Goal: Find specific fact: Find specific fact

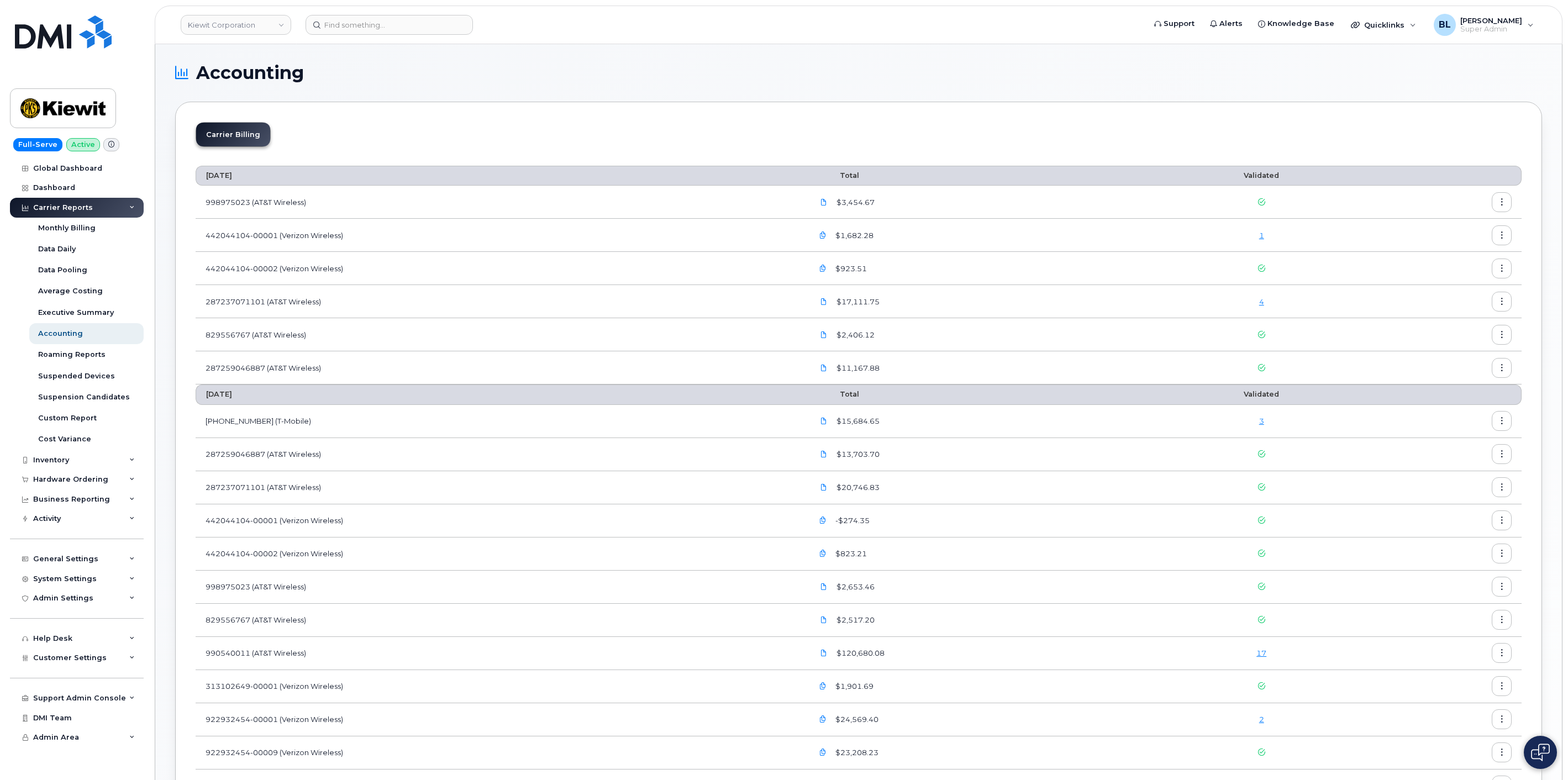
scroll to position [327, 0]
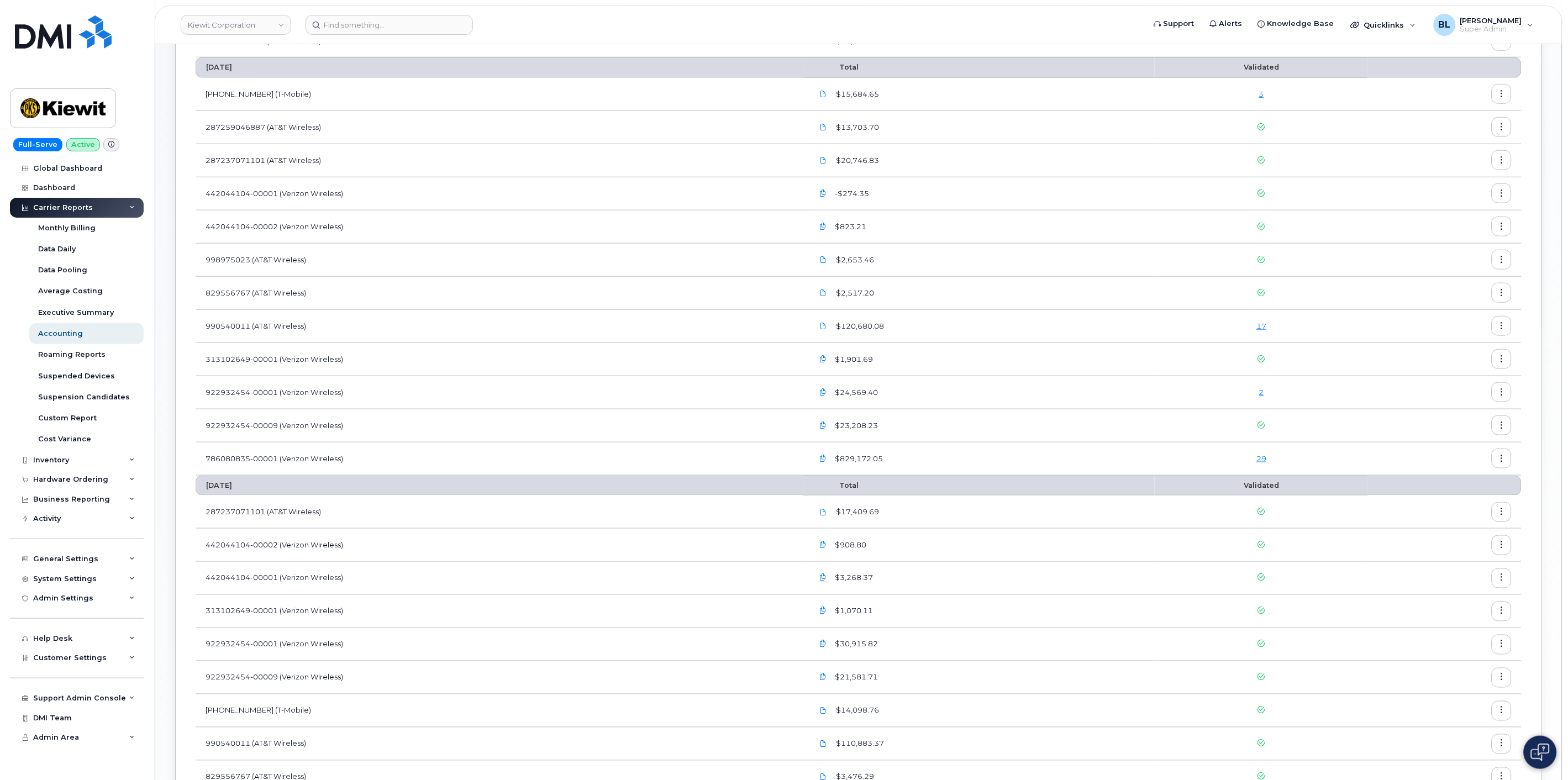
click at [623, 438] on td "922932454-00009 (Verizon Wireless)" at bounding box center [499, 426] width 608 height 33
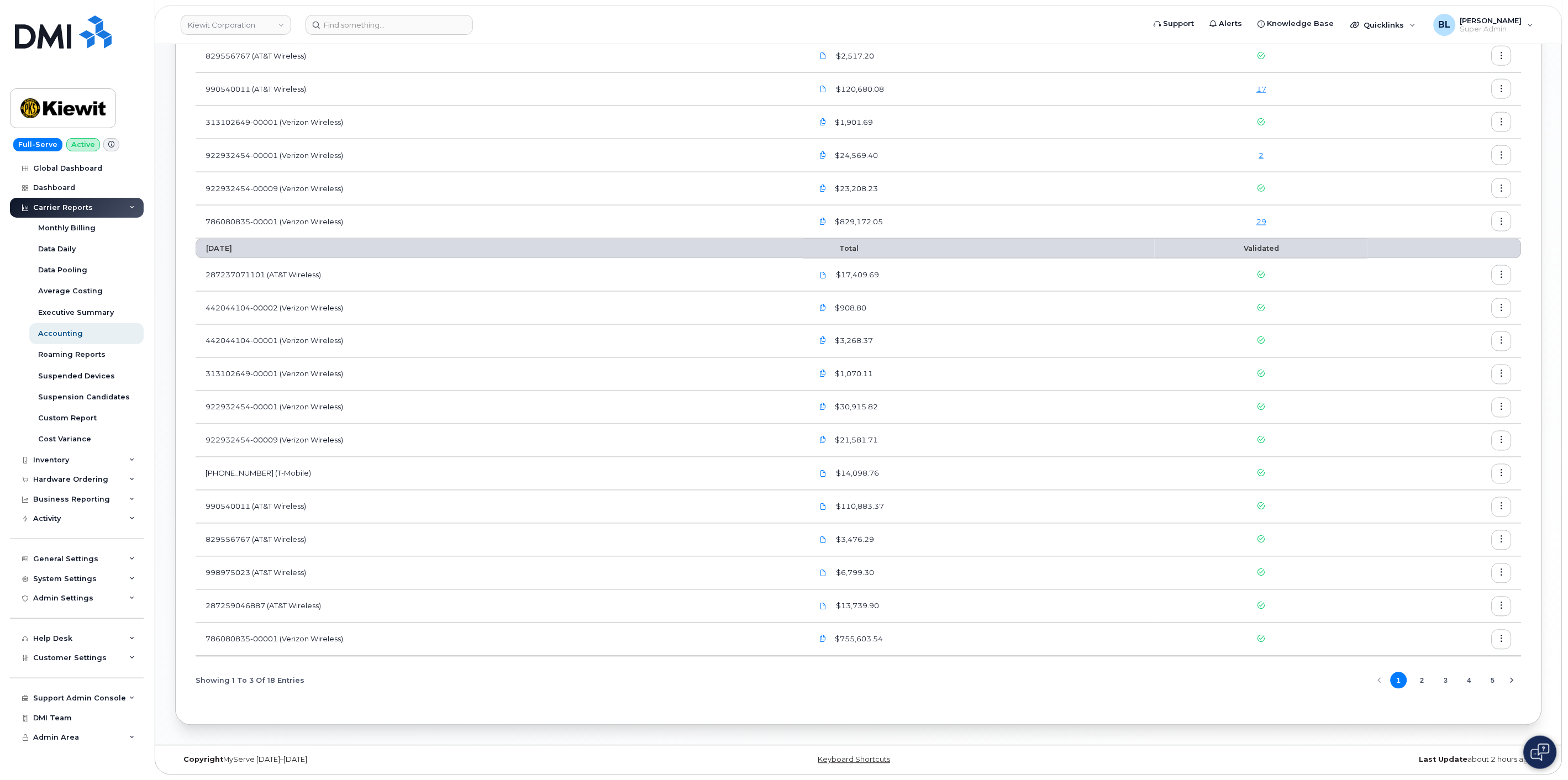
scroll to position [565, 0]
click at [71, 658] on span "Customer Settings" at bounding box center [70, 658] width 73 height 8
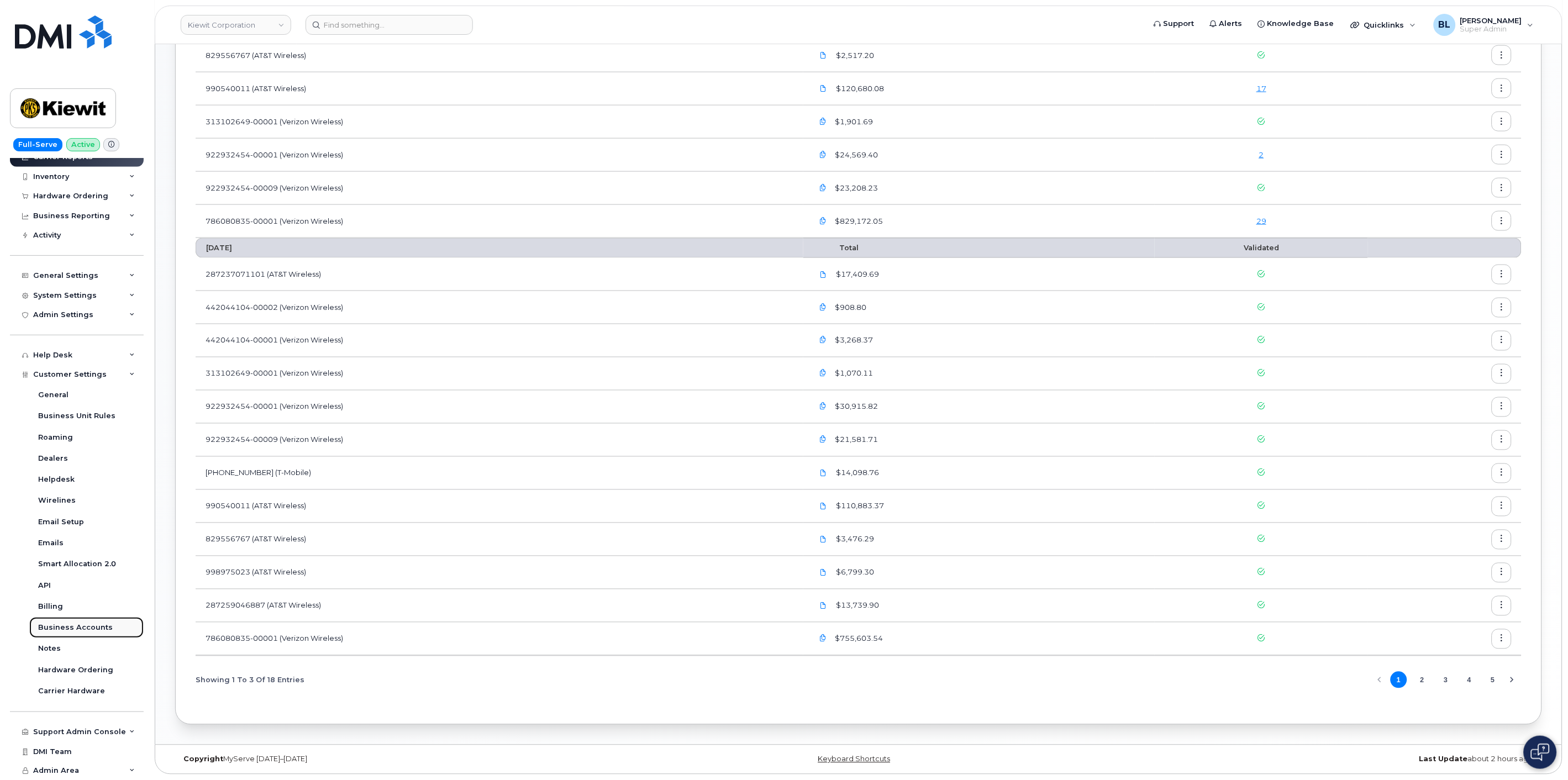
click at [102, 627] on div "Business Accounts" at bounding box center [75, 628] width 75 height 10
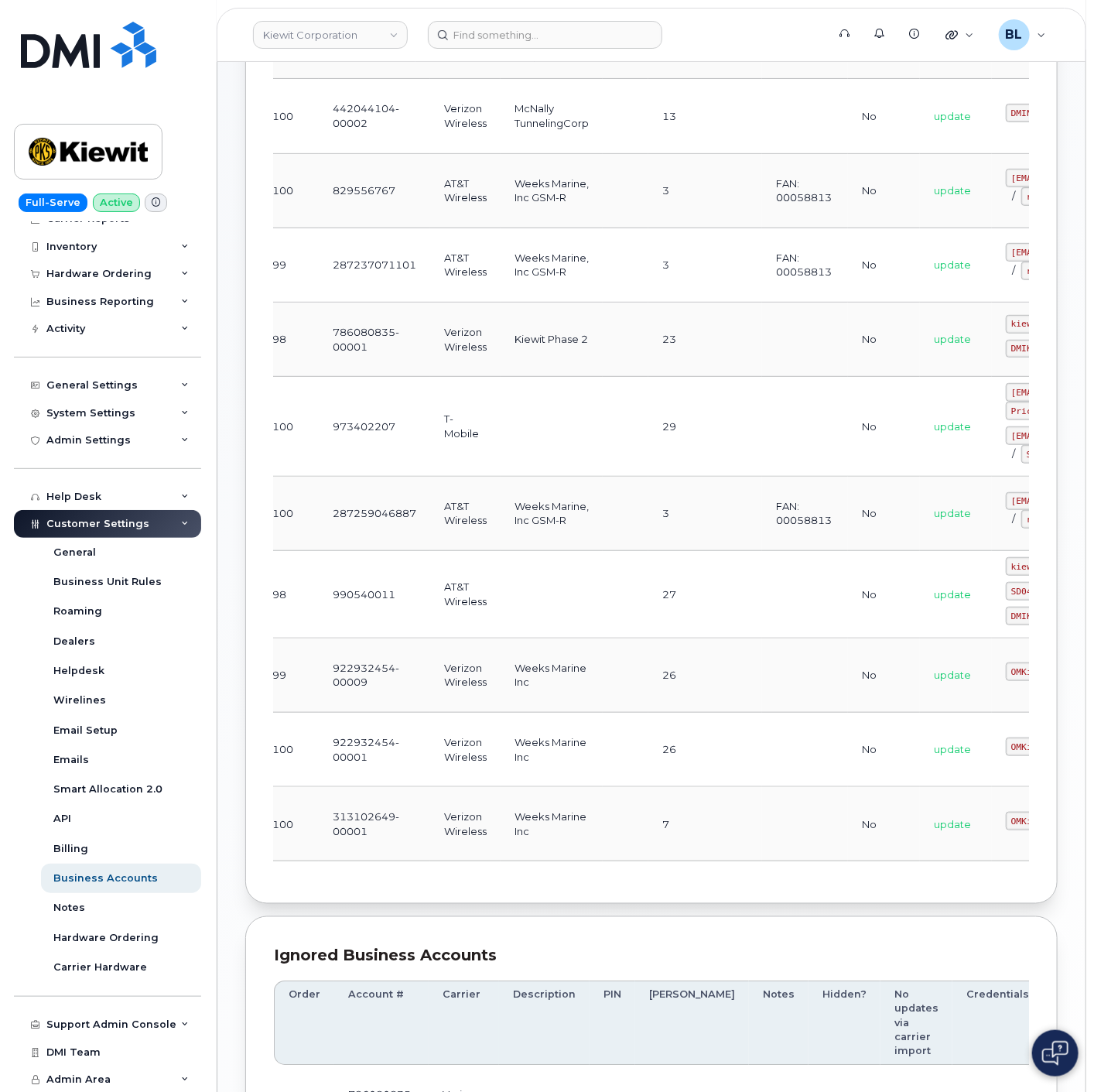
scroll to position [0, 38]
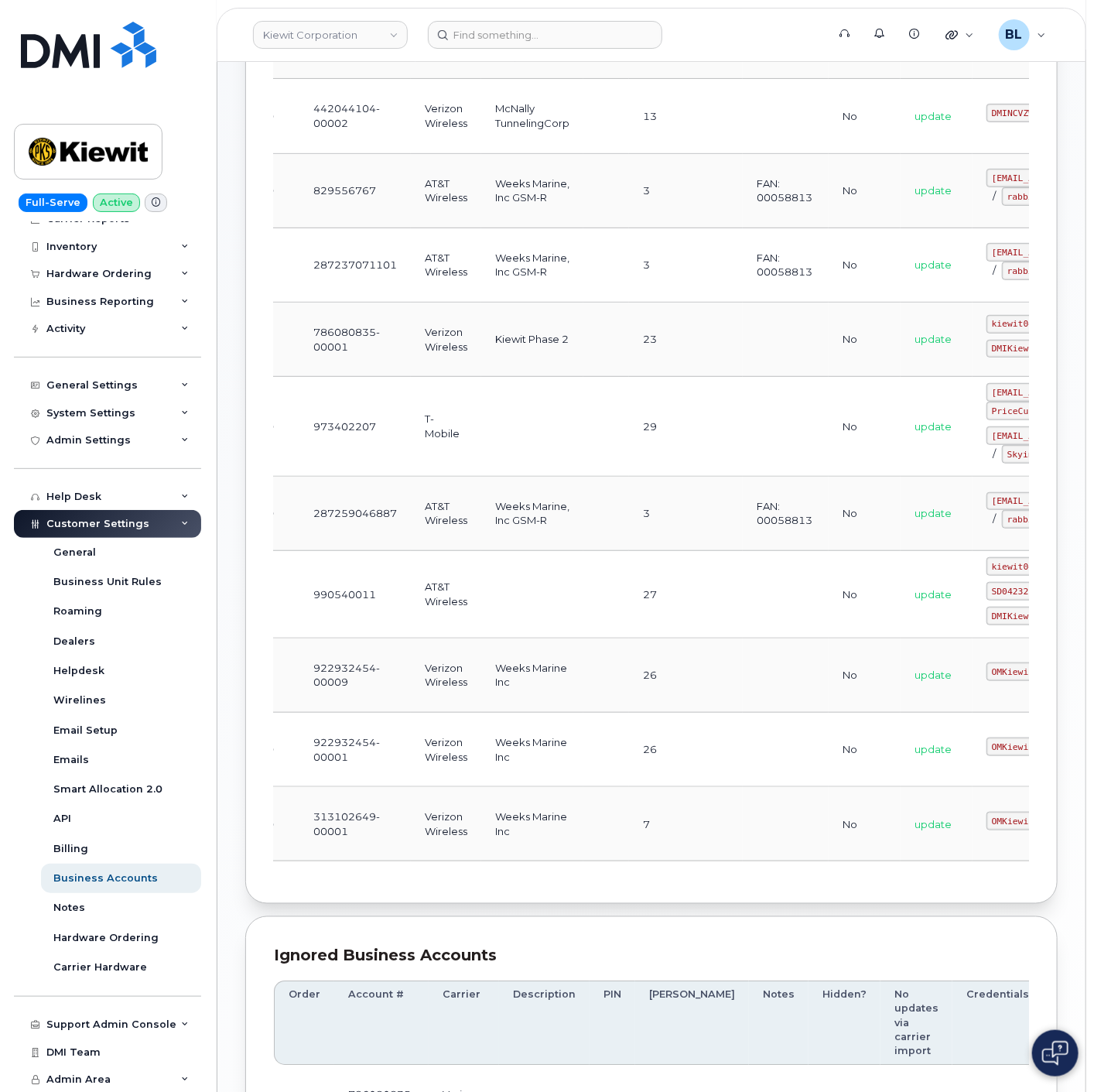
drag, startPoint x: 504, startPoint y: 664, endPoint x: 536, endPoint y: 667, distance: 32.1
click at [385, 712] on td "922932454-00009" at bounding box center [353, 675] width 112 height 74
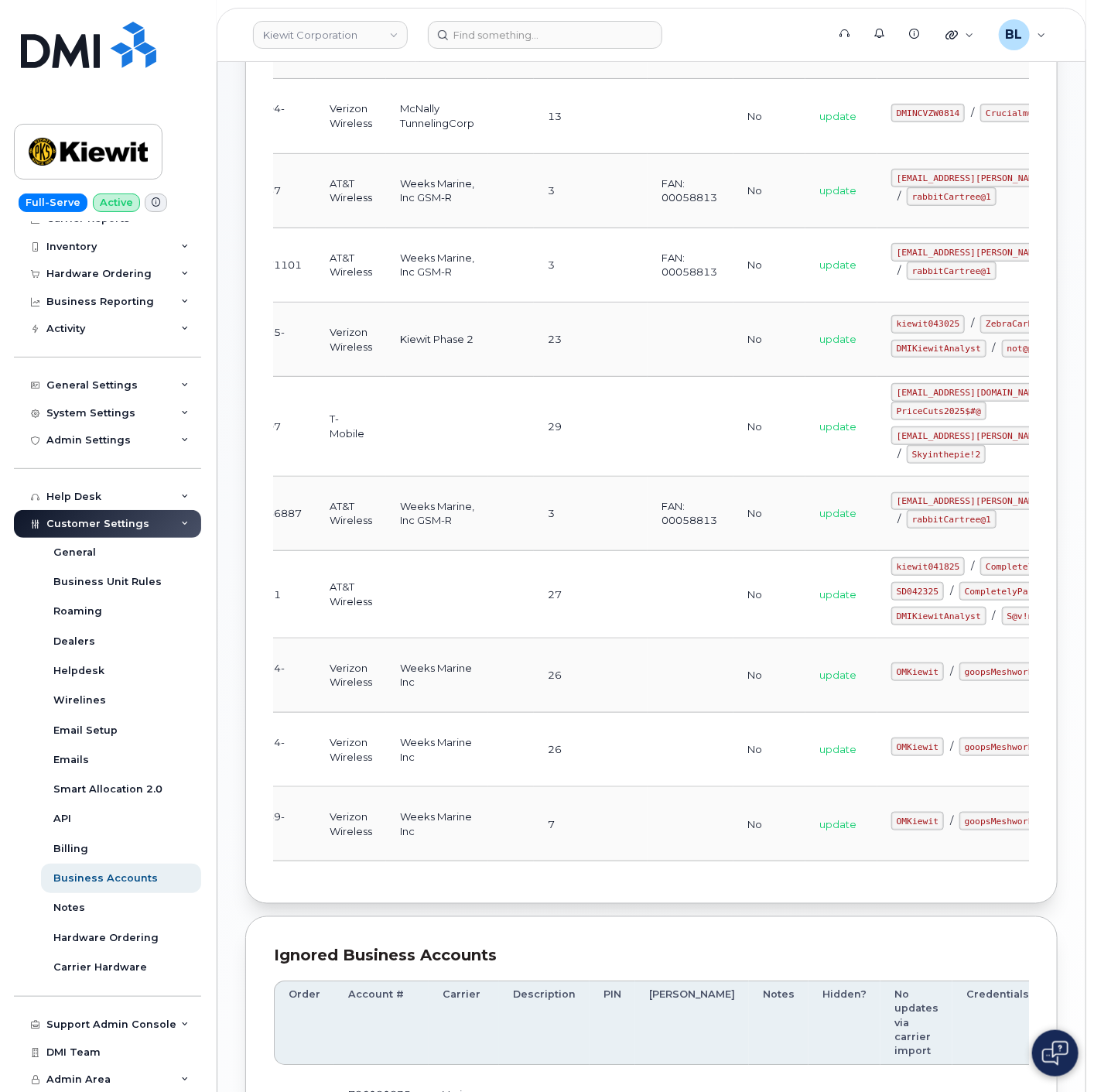
scroll to position [0, 180]
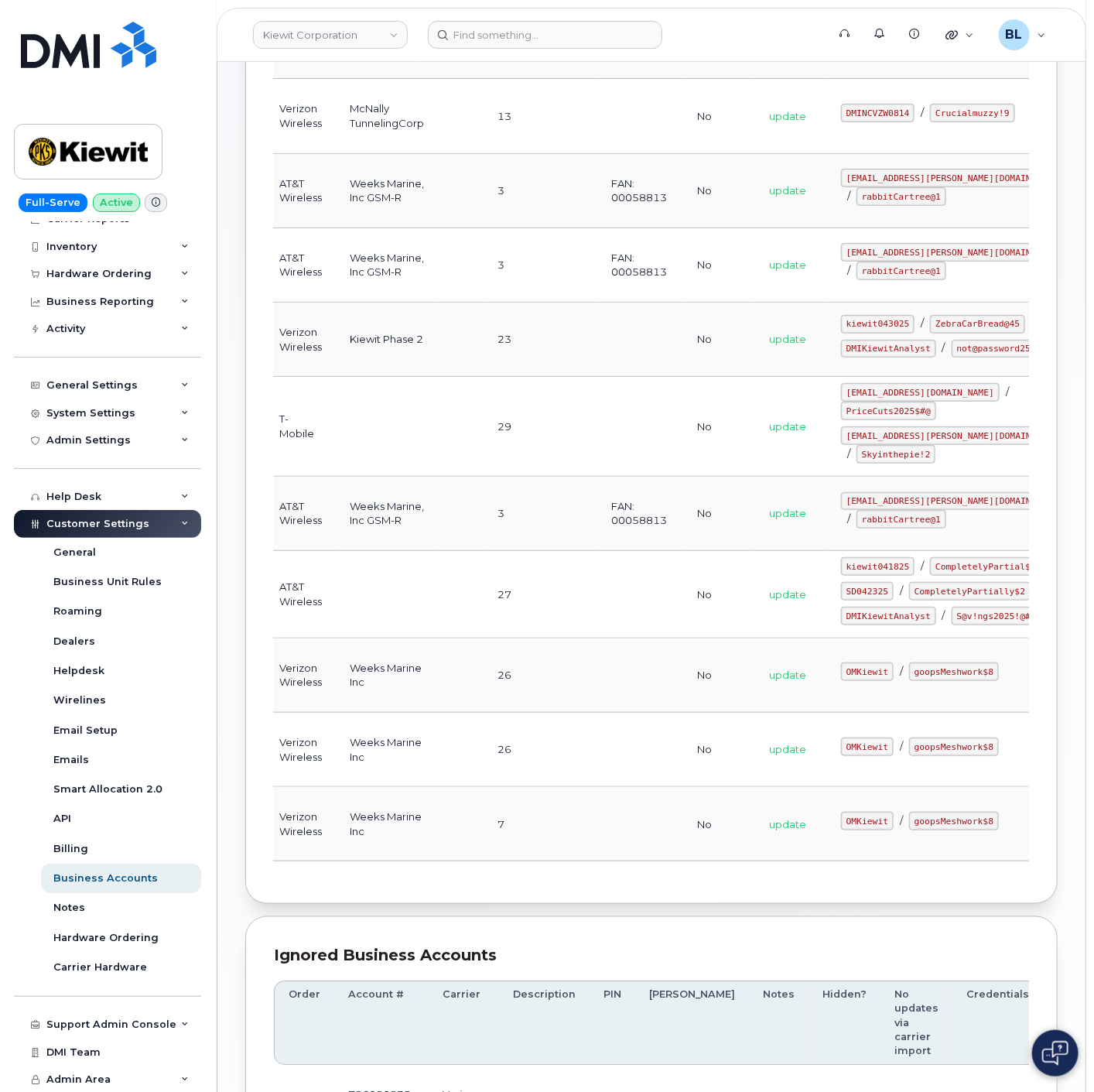
drag, startPoint x: 452, startPoint y: 767, endPoint x: 659, endPoint y: 773, distance: 207.1
drag, startPoint x: 771, startPoint y: 758, endPoint x: 817, endPoint y: 761, distance: 46.1
click at [828, 712] on td "OMKiewit / goopsMeshwork$8" at bounding box center [955, 675] width 255 height 74
copy code "OMKiewit"
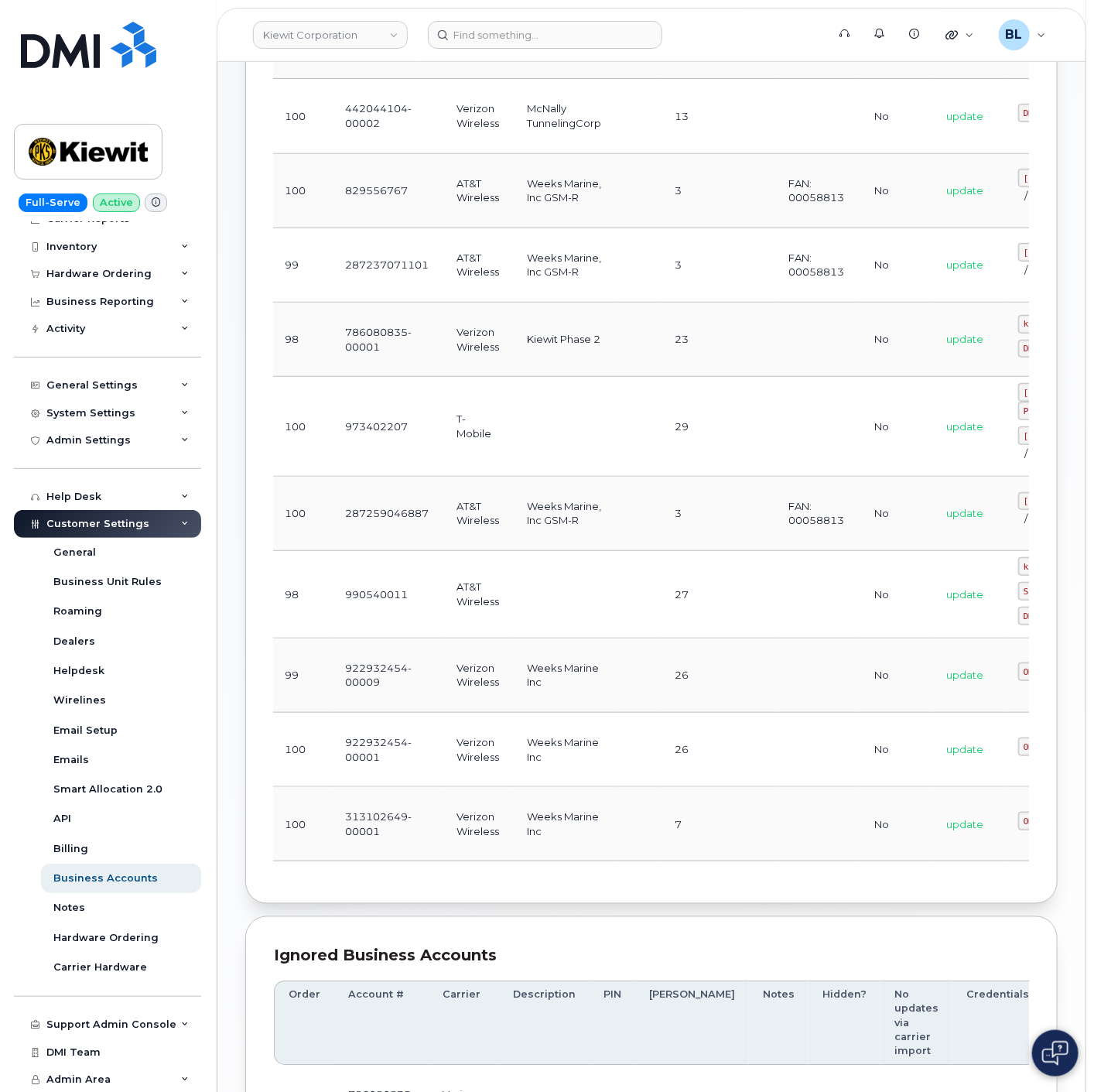
drag, startPoint x: 515, startPoint y: 772, endPoint x: 345, endPoint y: 767, distance: 170.1
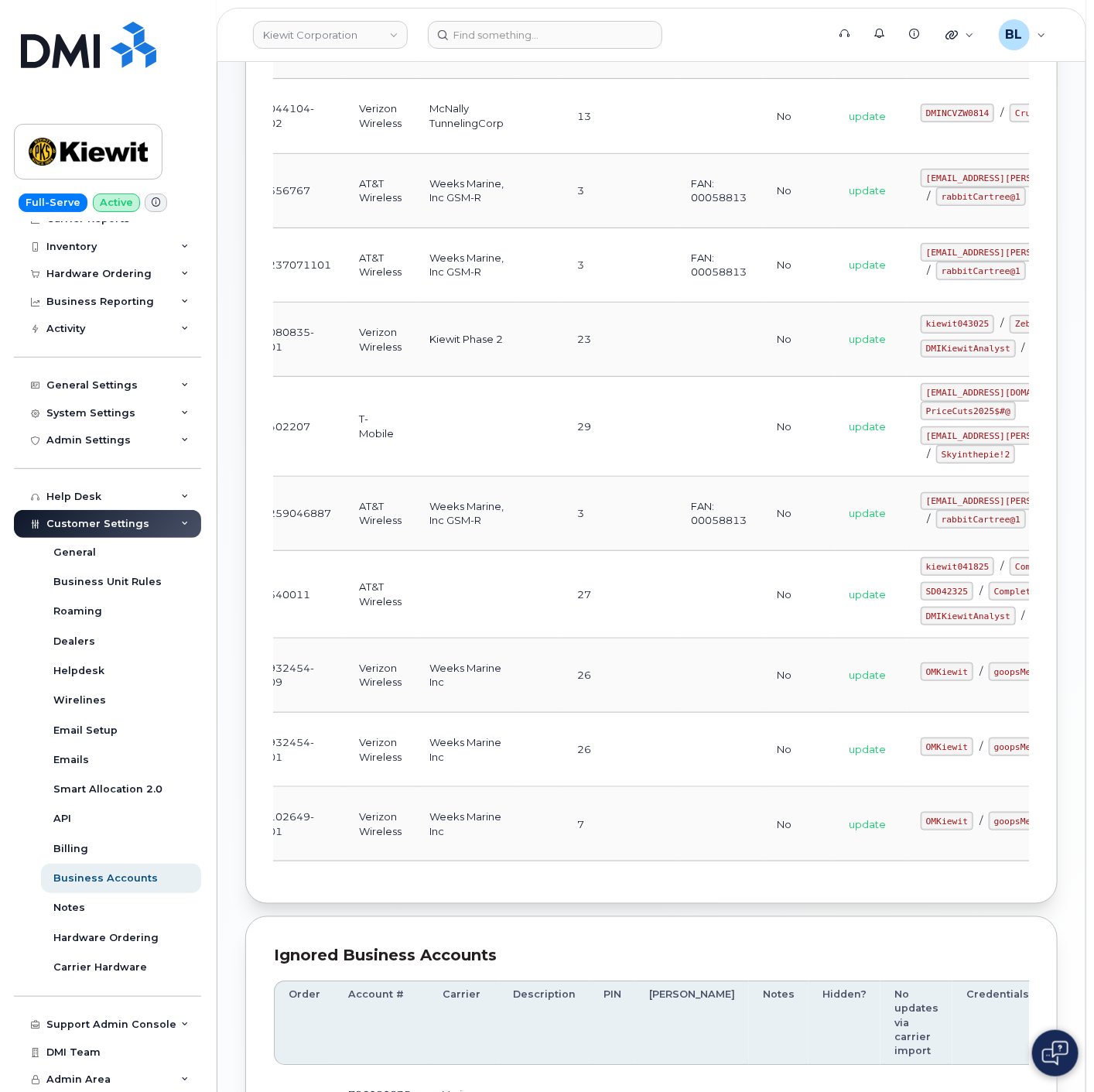
scroll to position [0, 180]
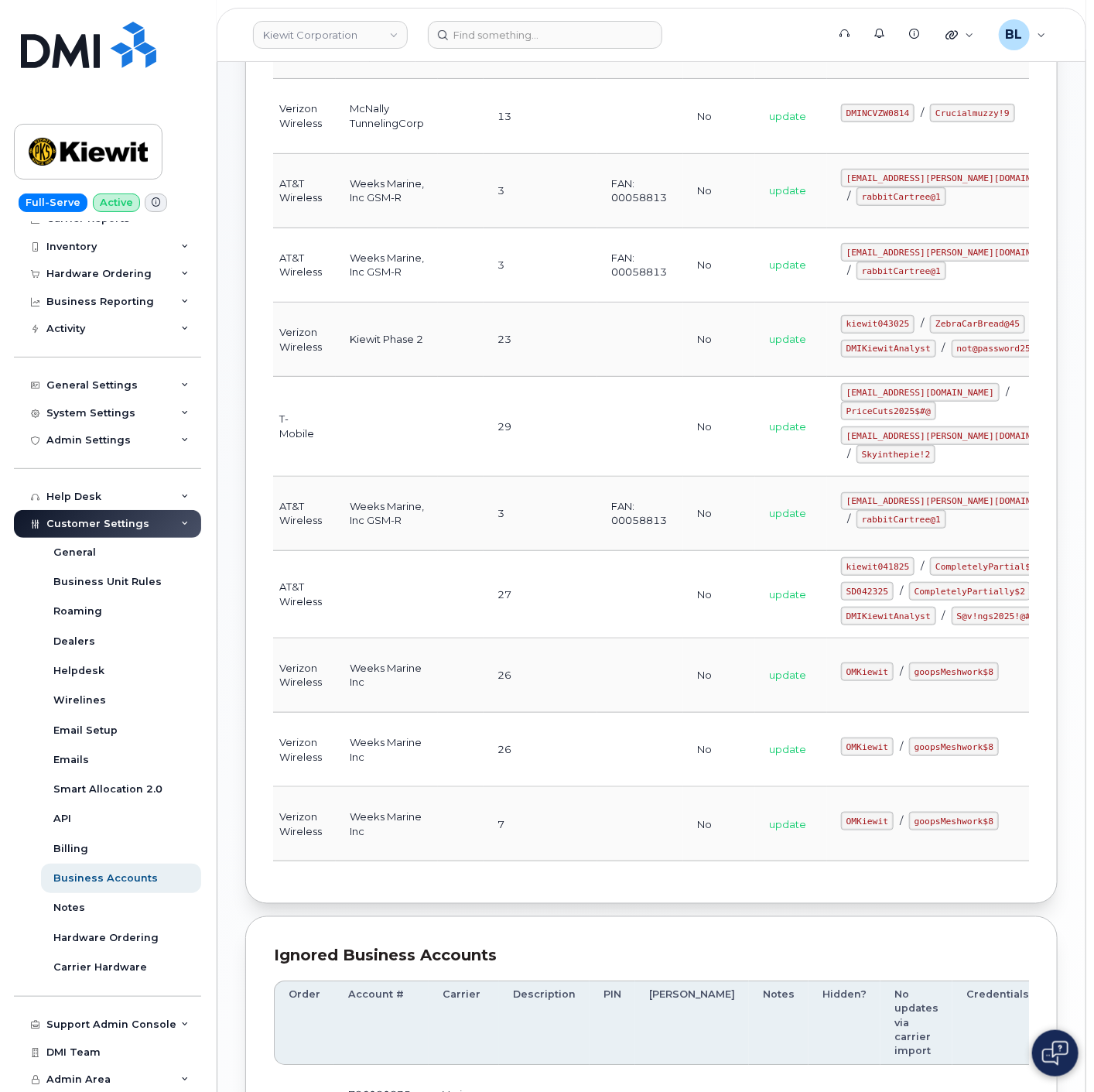
drag, startPoint x: 466, startPoint y: 760, endPoint x: 749, endPoint y: 758, distance: 283.0
drag, startPoint x: 816, startPoint y: 756, endPoint x: 768, endPoint y: 751, distance: 48.3
click at [828, 712] on td "OMKiewit / goopsMeshwork$8" at bounding box center [955, 675] width 255 height 74
copy code "OMKiewit"
click at [841, 681] on code "OMKiewit" at bounding box center [867, 671] width 52 height 18
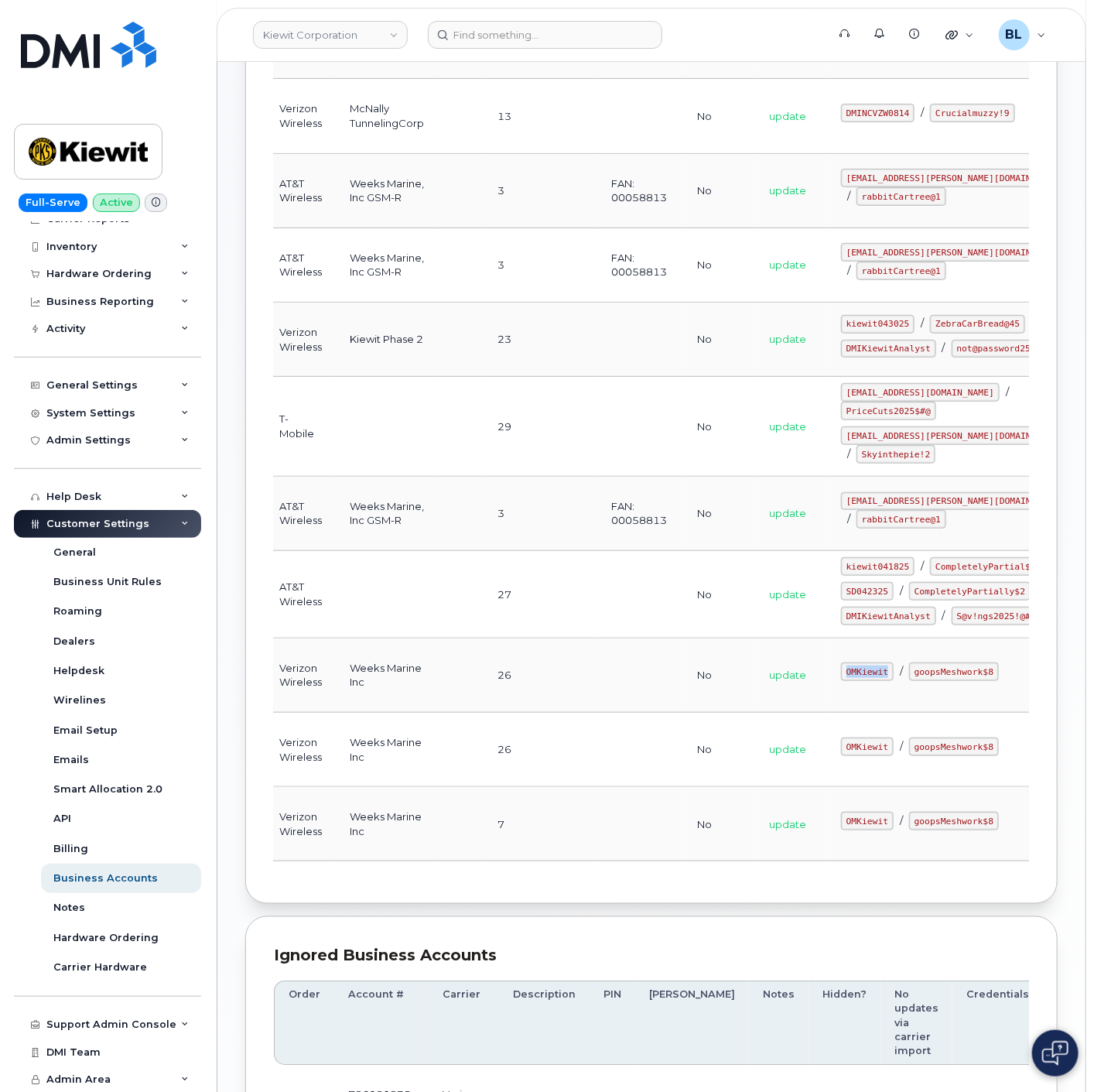
drag, startPoint x: 766, startPoint y: 757, endPoint x: 818, endPoint y: 758, distance: 52.0
click at [828, 712] on td "OMKiewit / goopsMeshwork$8" at bounding box center [955, 675] width 255 height 74
copy code "OMKiewit"
